Goal: Task Accomplishment & Management: Manage account settings

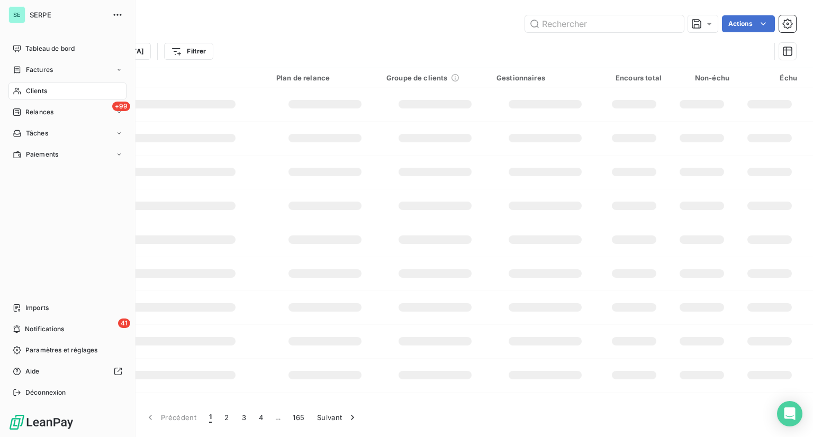
click at [0, 15] on div "[PERSON_NAME] Tableau de bord Factures Clients +99 Relances Tâches Paiements Im…" at bounding box center [67, 218] width 135 height 437
click at [27, 13] on div "SE SERPE" at bounding box center [67, 14] width 118 height 17
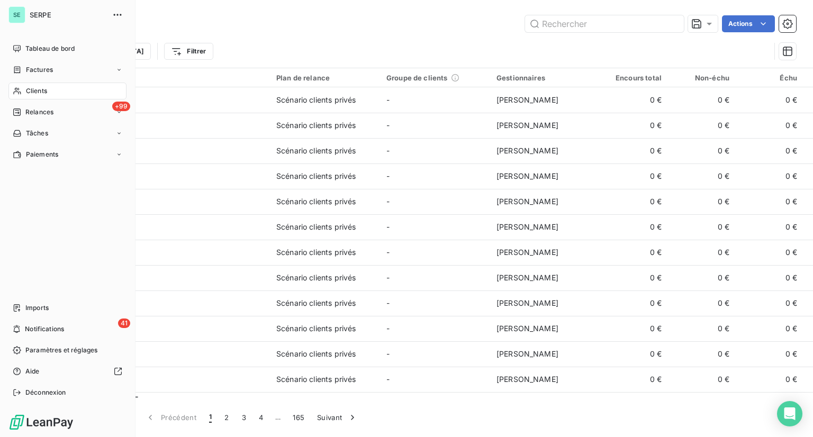
click at [34, 13] on span "SERPE" at bounding box center [68, 15] width 76 height 8
click at [25, 14] on div "SE SERPE" at bounding box center [67, 14] width 118 height 17
click at [59, 389] on span "Déconnexion" at bounding box center [45, 393] width 41 height 10
